Goal: Transaction & Acquisition: Purchase product/service

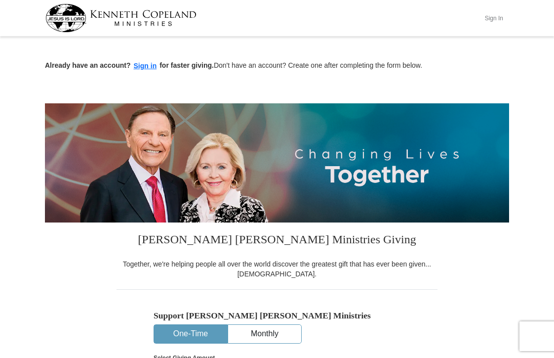
click at [492, 16] on button "Sign In" at bounding box center [494, 17] width 30 height 15
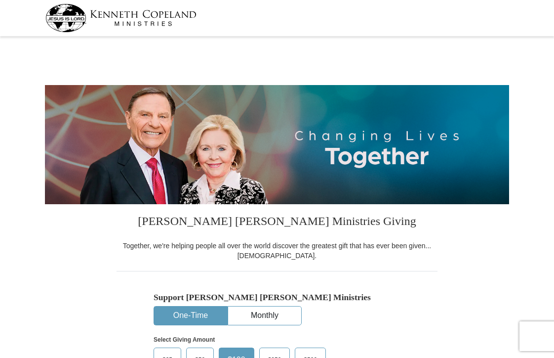
select select "LA"
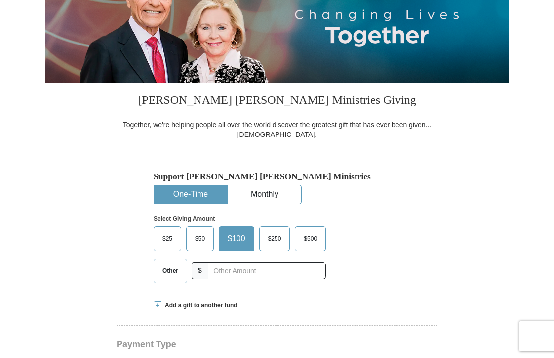
scroll to position [123, 0]
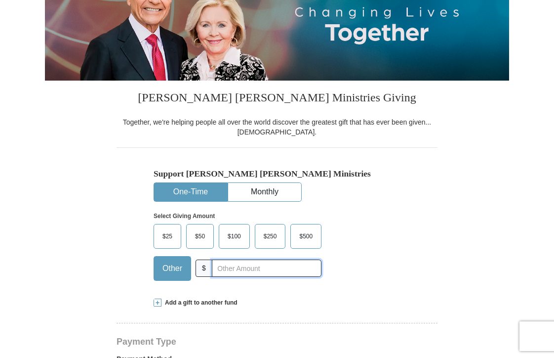
click at [233, 267] on input "text" at bounding box center [267, 267] width 110 height 17
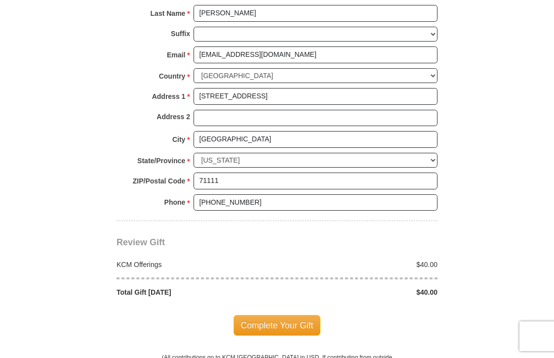
scroll to position [682, 0]
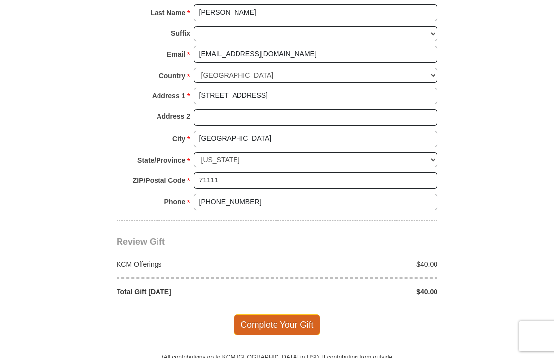
type input "40.00"
click at [282, 314] on span "Complete Your Gift" at bounding box center [277, 324] width 87 height 21
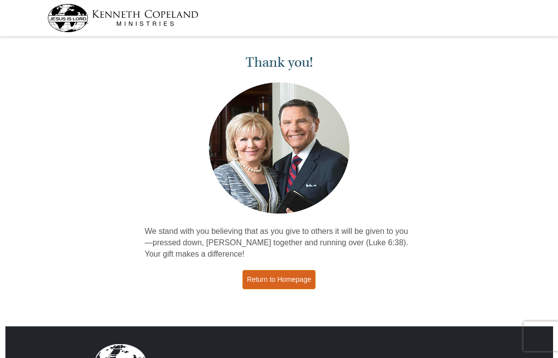
click at [275, 278] on link "Return to Homepage" at bounding box center [279, 279] width 73 height 19
